Goal: Communication & Community: Ask a question

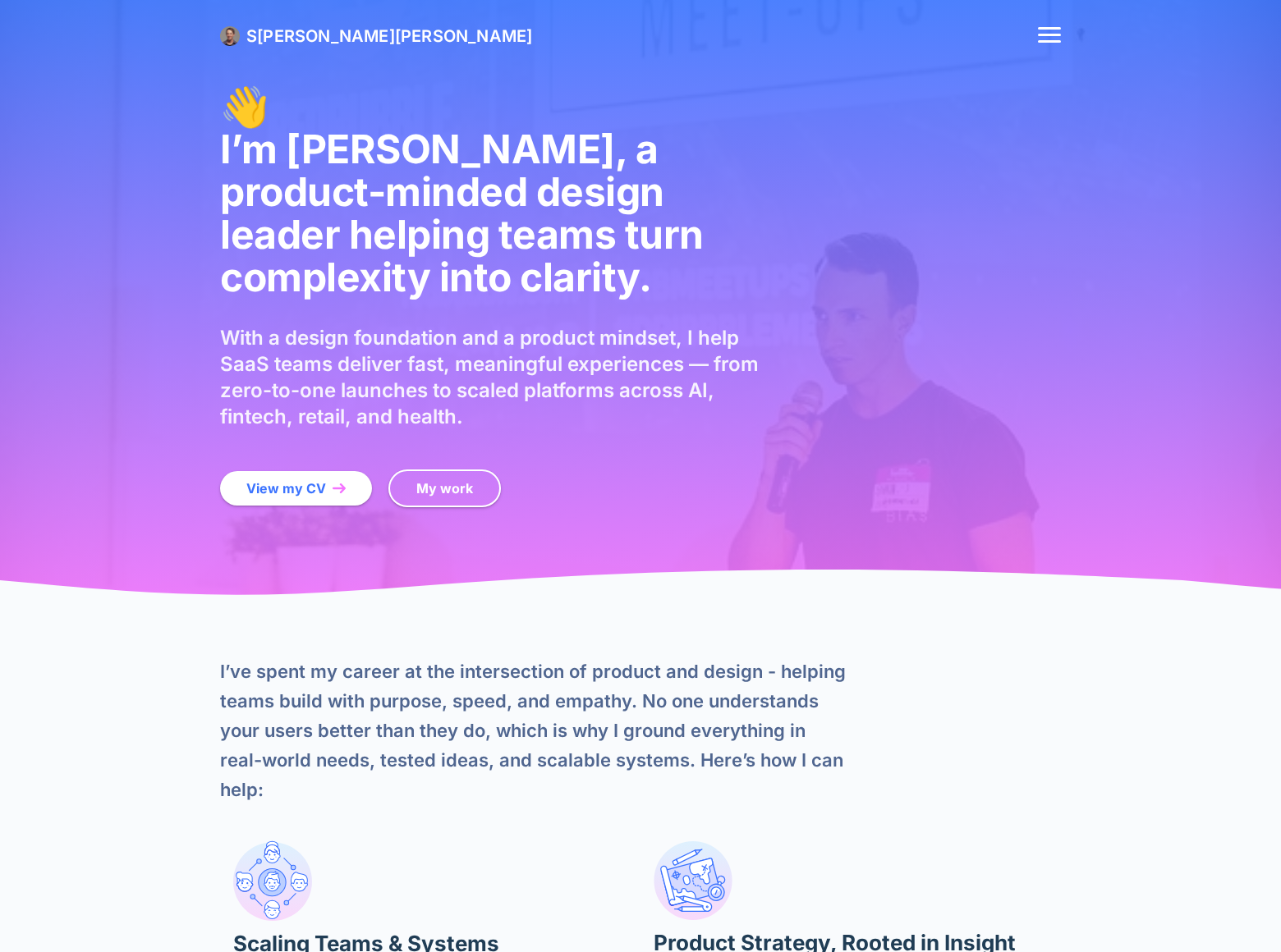
scroll to position [4245, 0]
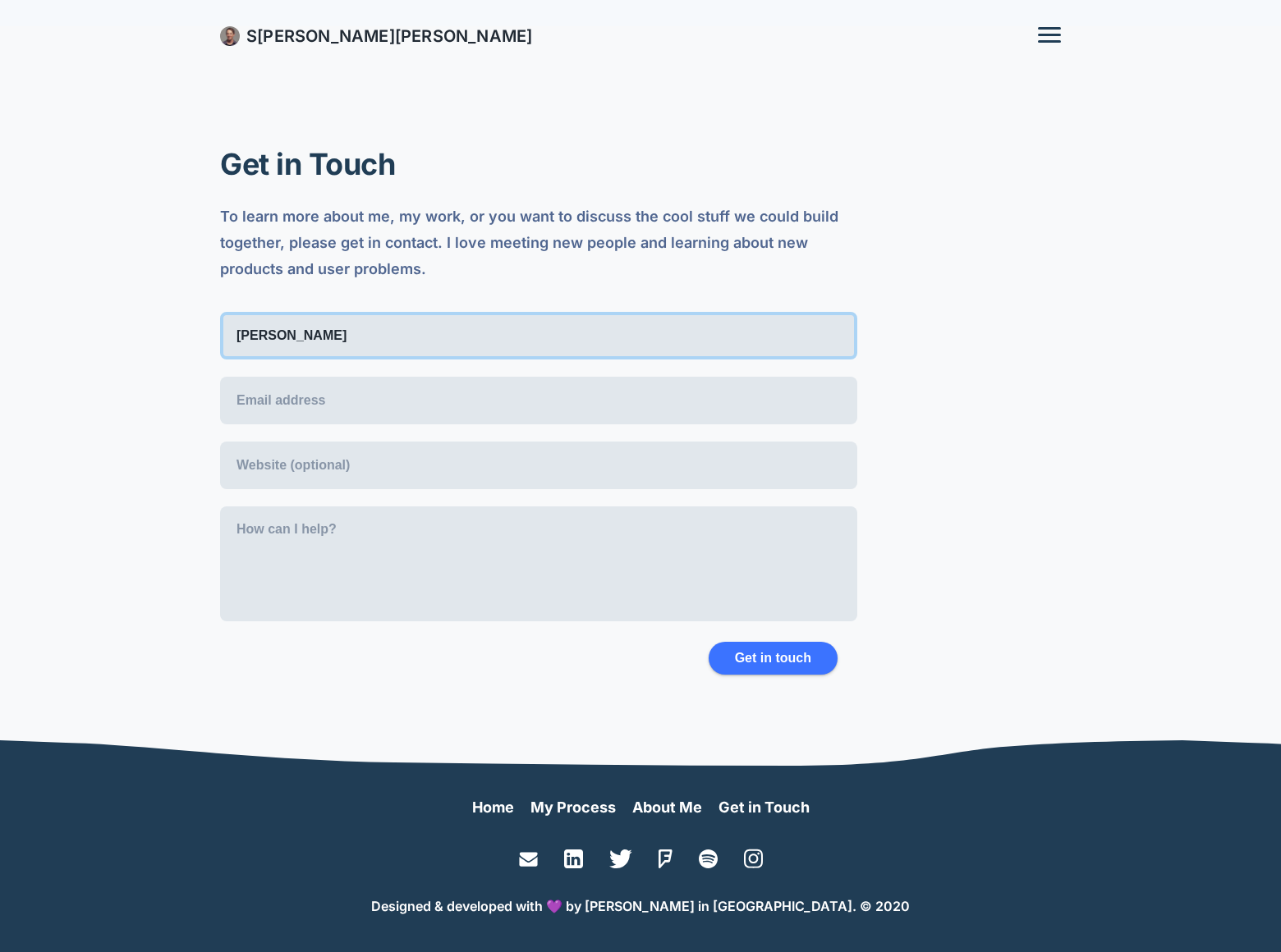
type input "[PERSON_NAME]"
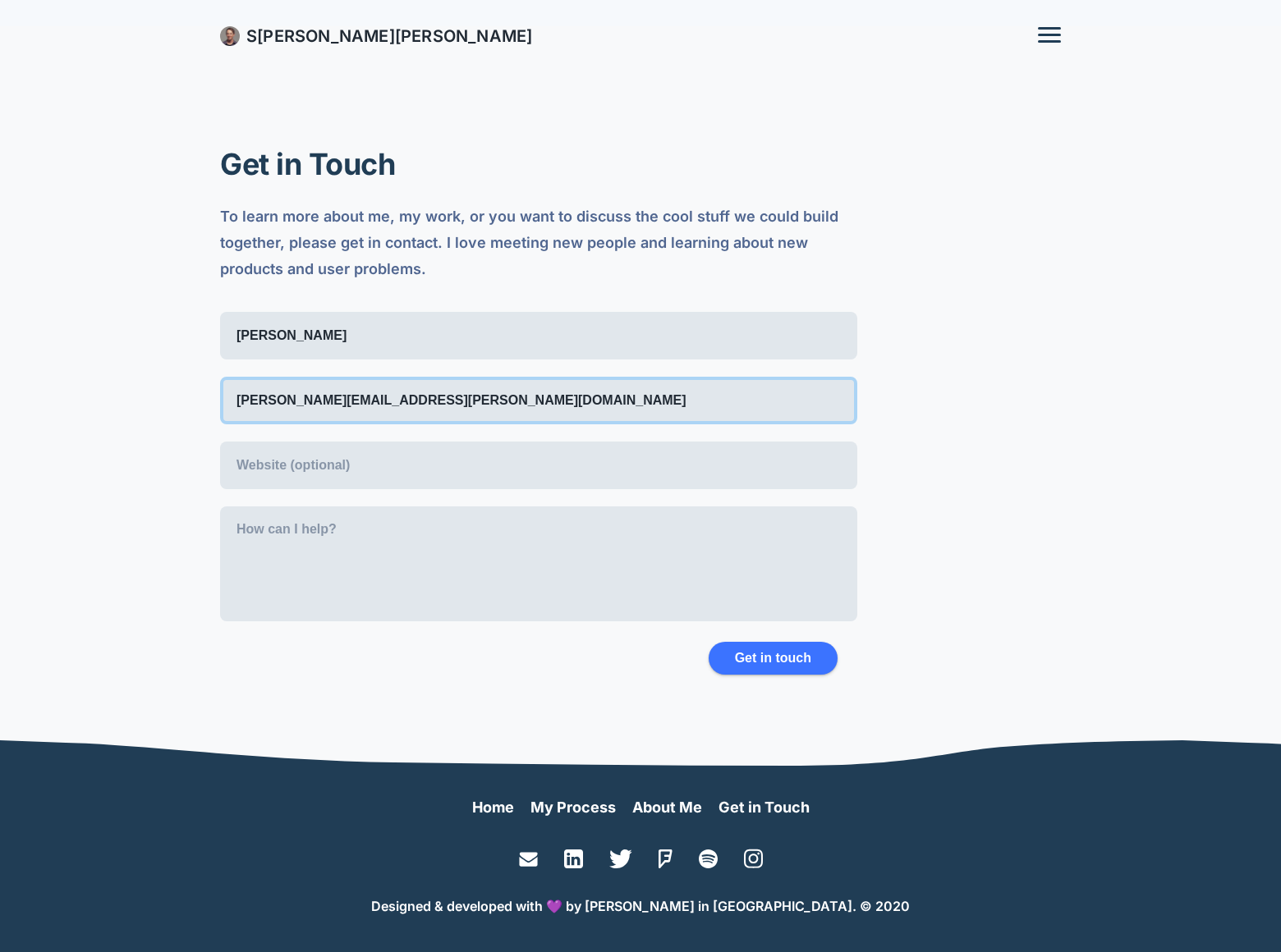
type input "[PERSON_NAME][EMAIL_ADDRESS][PERSON_NAME][DOMAIN_NAME]"
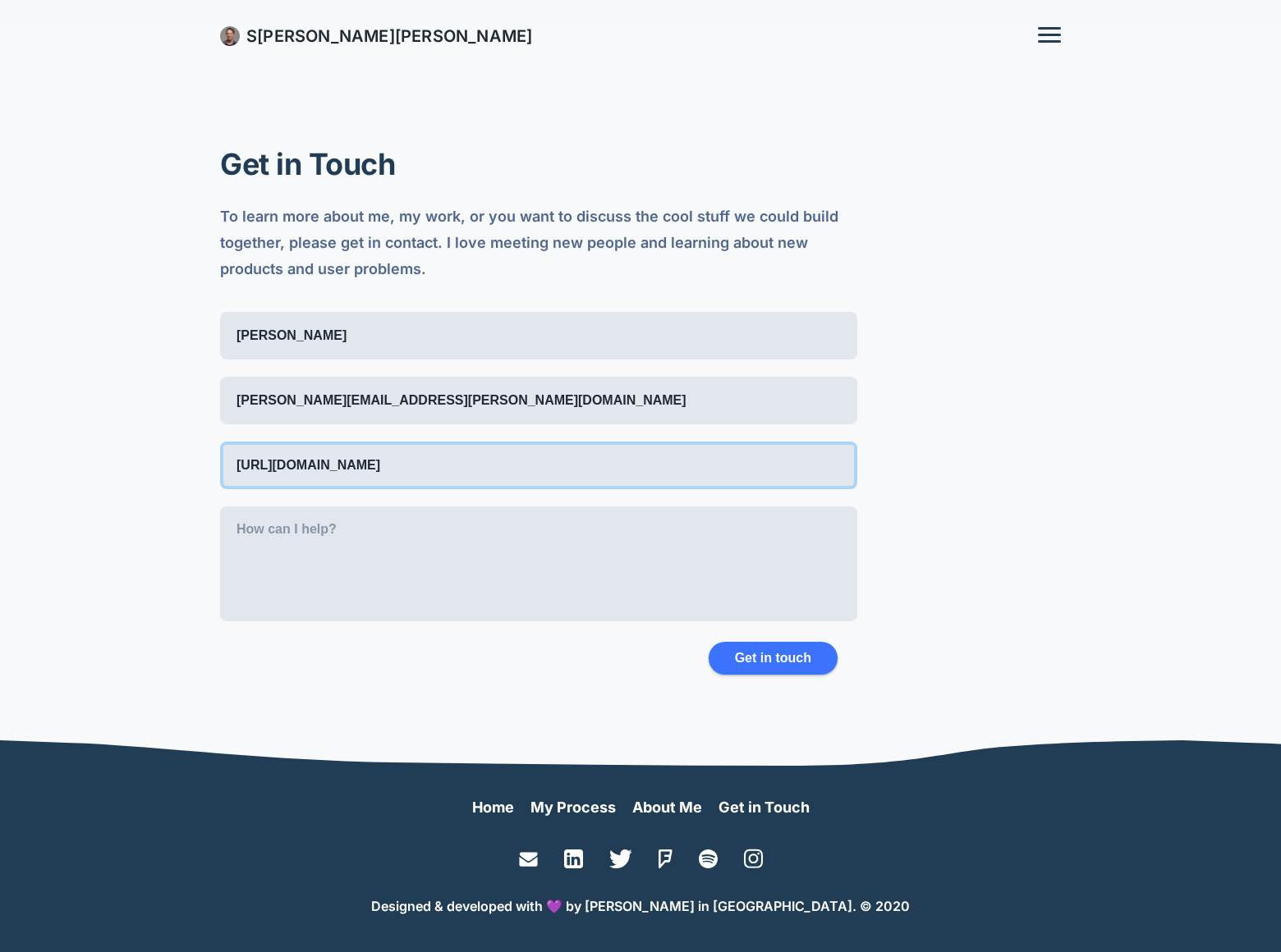
type input "[URL][DOMAIN_NAME]"
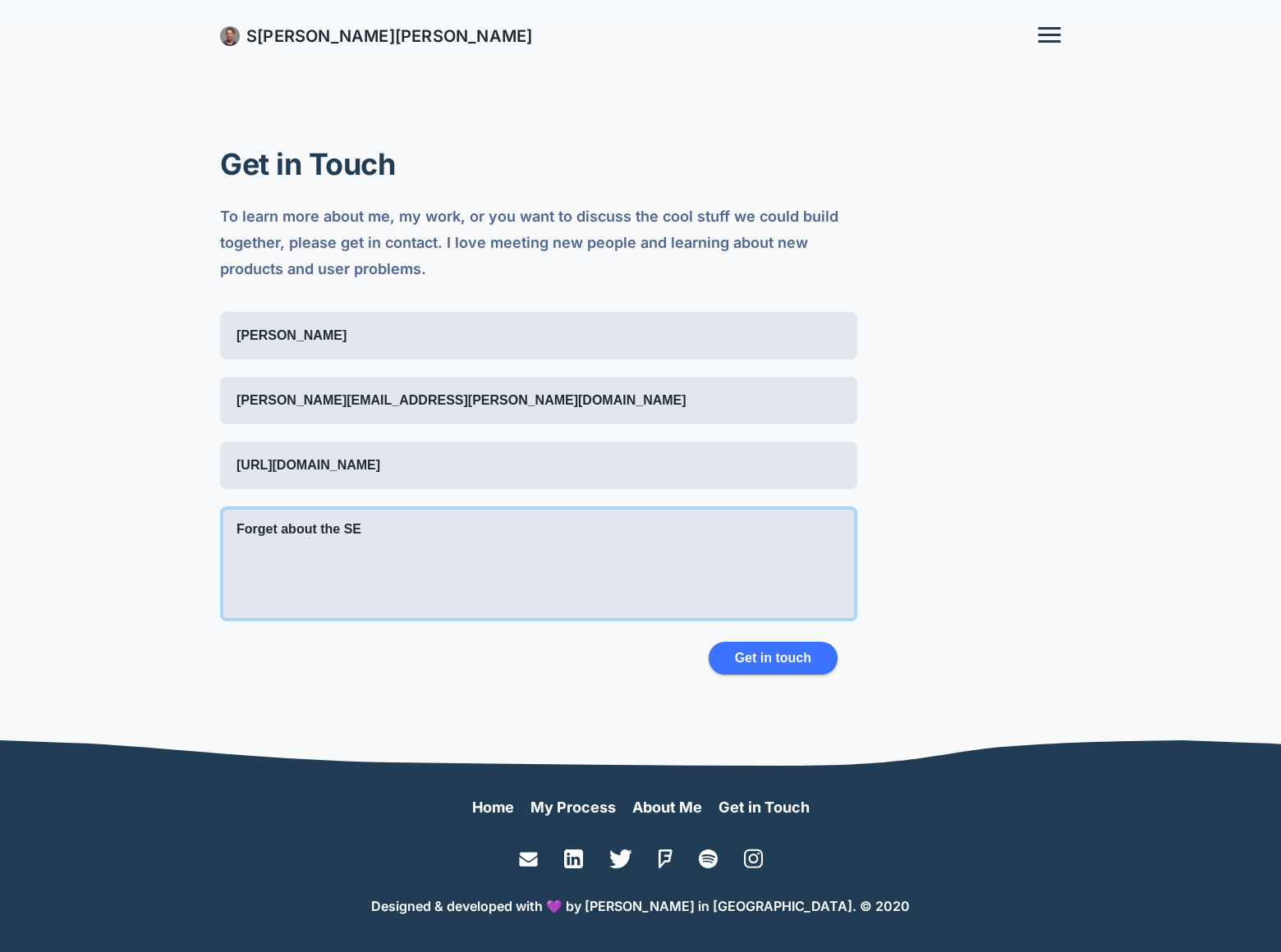
scroll to position [8, 0]
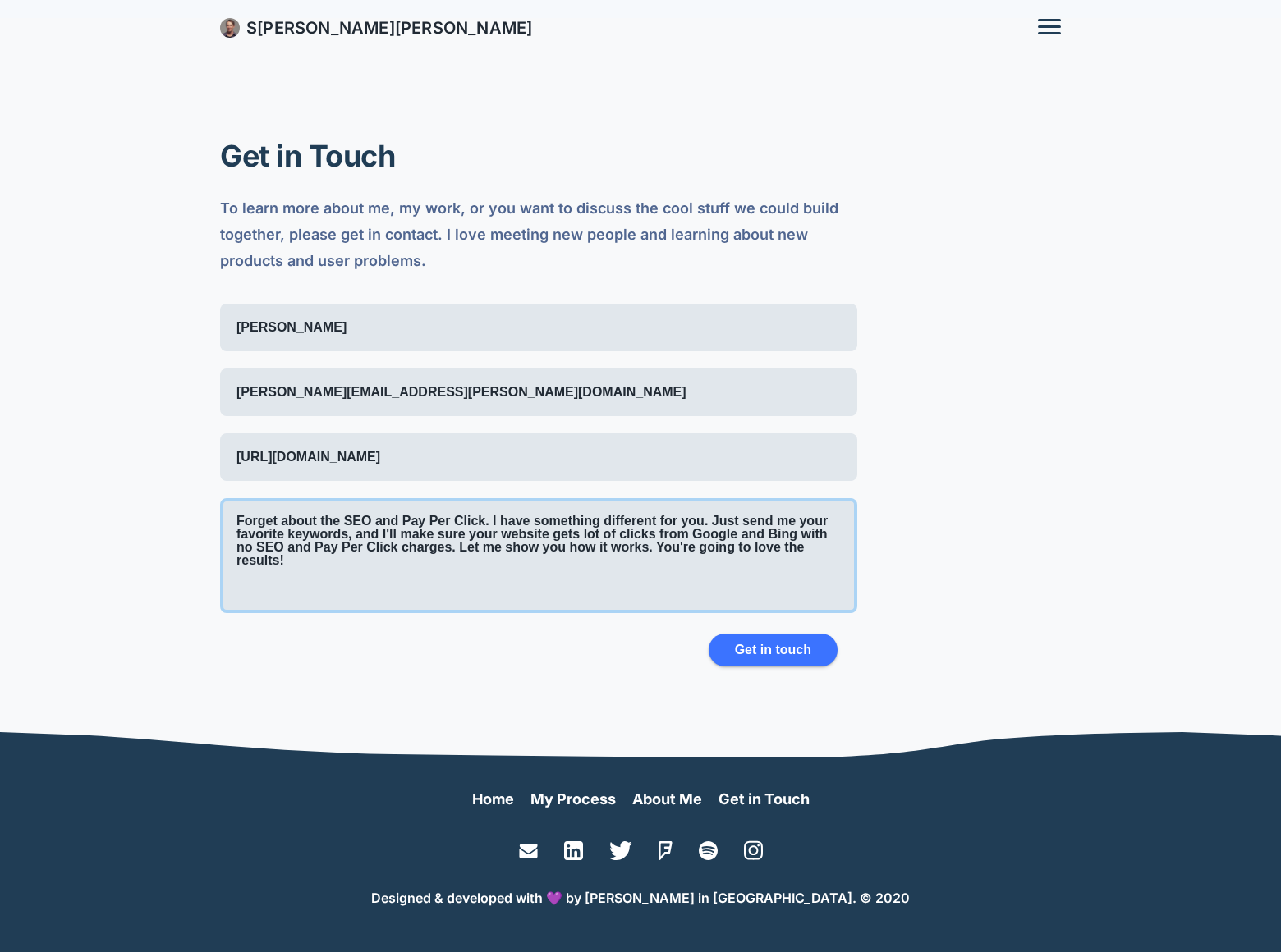
type textarea "Forget about the SEO and Pay Per Click. I have something different for you. Jus…"
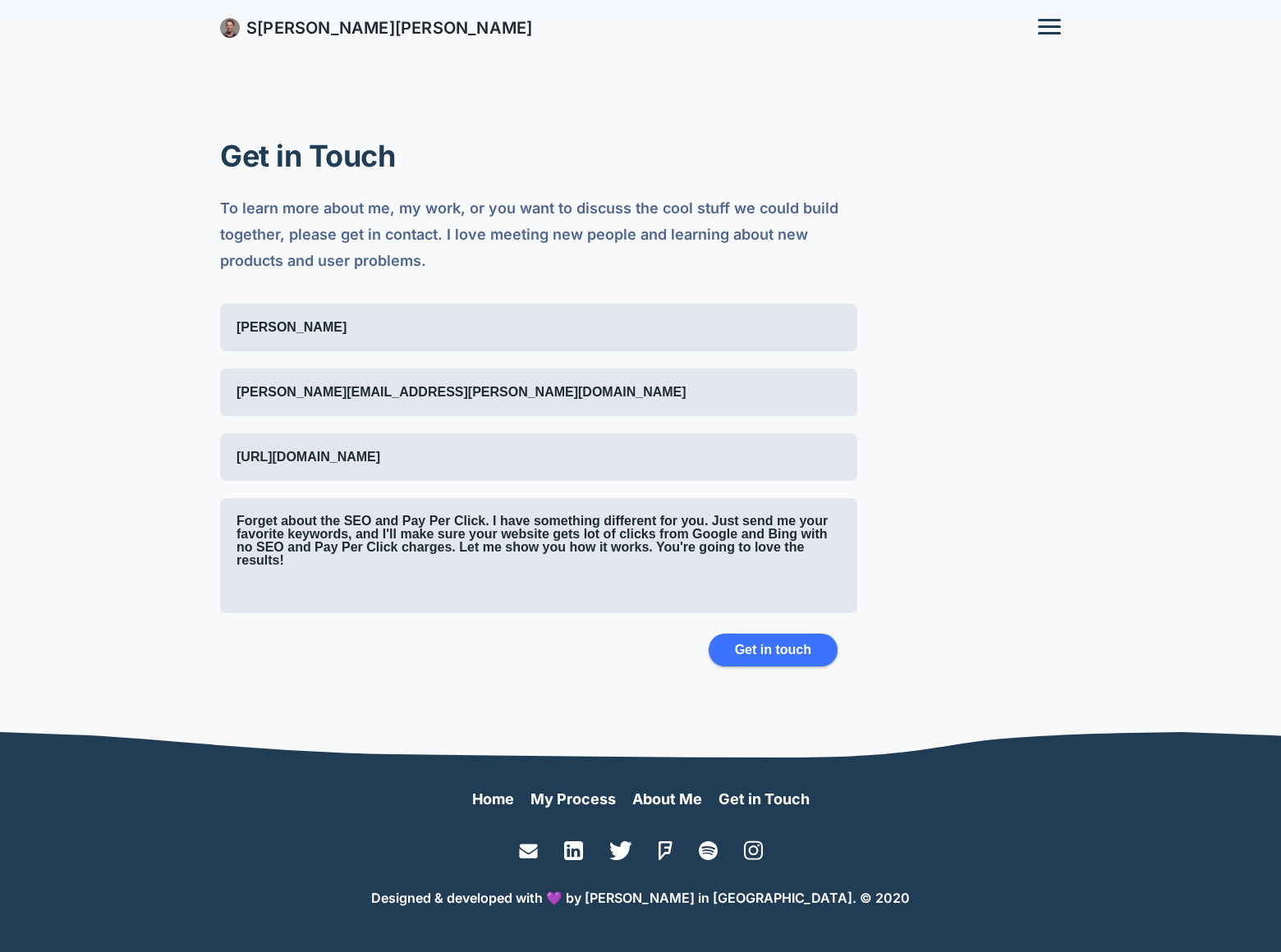
click at [766, 652] on button "Get in touch" at bounding box center [773, 650] width 129 height 33
